Goal: Information Seeking & Learning: Check status

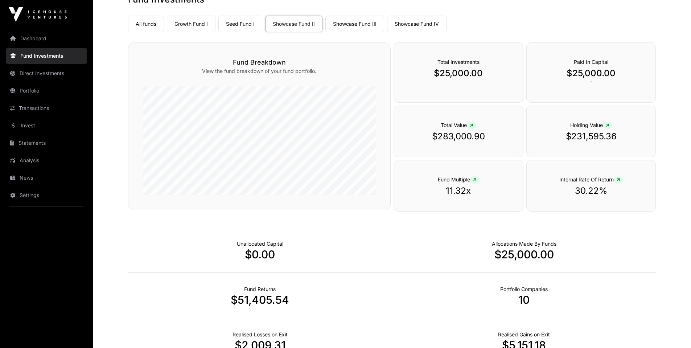
scroll to position [73, 0]
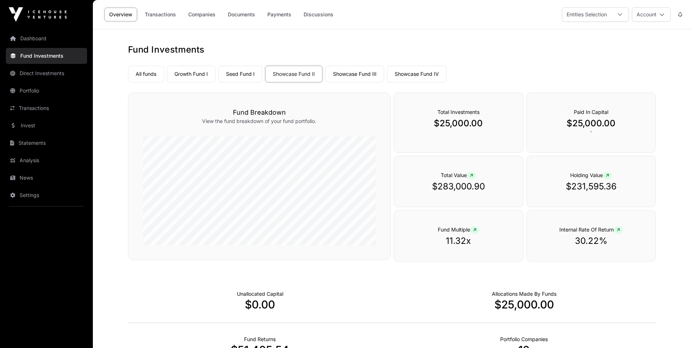
drag, startPoint x: 33, startPoint y: 106, endPoint x: 102, endPoint y: 107, distance: 69.0
click at [34, 106] on link "Transactions" at bounding box center [46, 108] width 81 height 16
click at [36, 106] on link "Transactions" at bounding box center [46, 108] width 81 height 16
click at [418, 72] on link "Showcase Fund IV" at bounding box center [417, 74] width 60 height 17
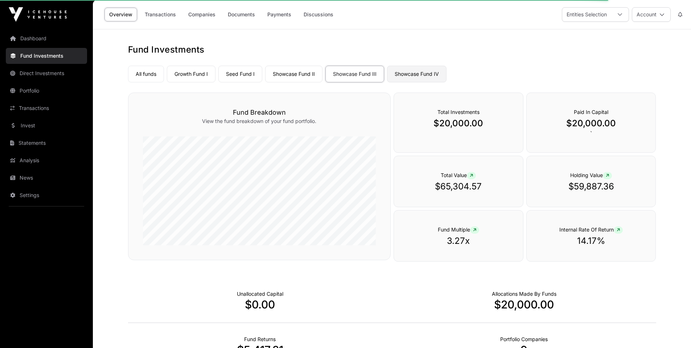
click at [430, 75] on link "Showcase Fund IV" at bounding box center [417, 74] width 60 height 17
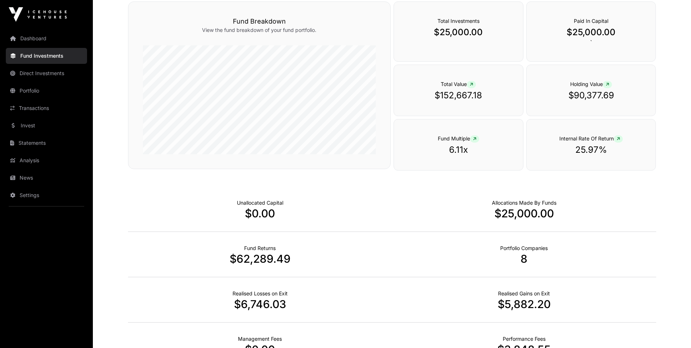
scroll to position [145, 0]
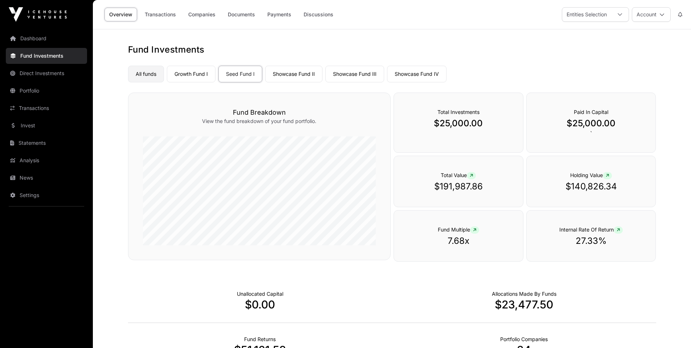
click at [141, 72] on link "All funds" at bounding box center [146, 74] width 36 height 17
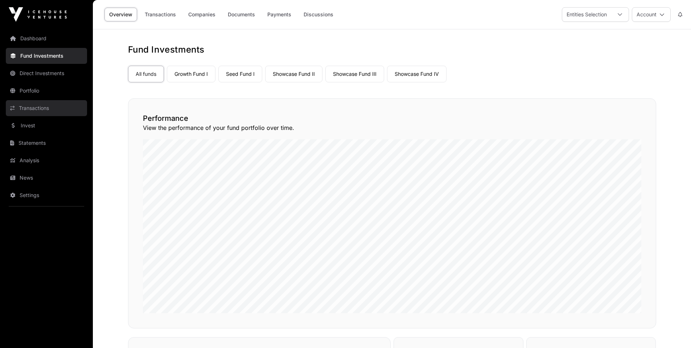
click at [38, 106] on link "Transactions" at bounding box center [46, 108] width 81 height 16
click at [30, 107] on link "Transactions" at bounding box center [46, 108] width 81 height 16
